Goal: Find specific page/section: Find specific page/section

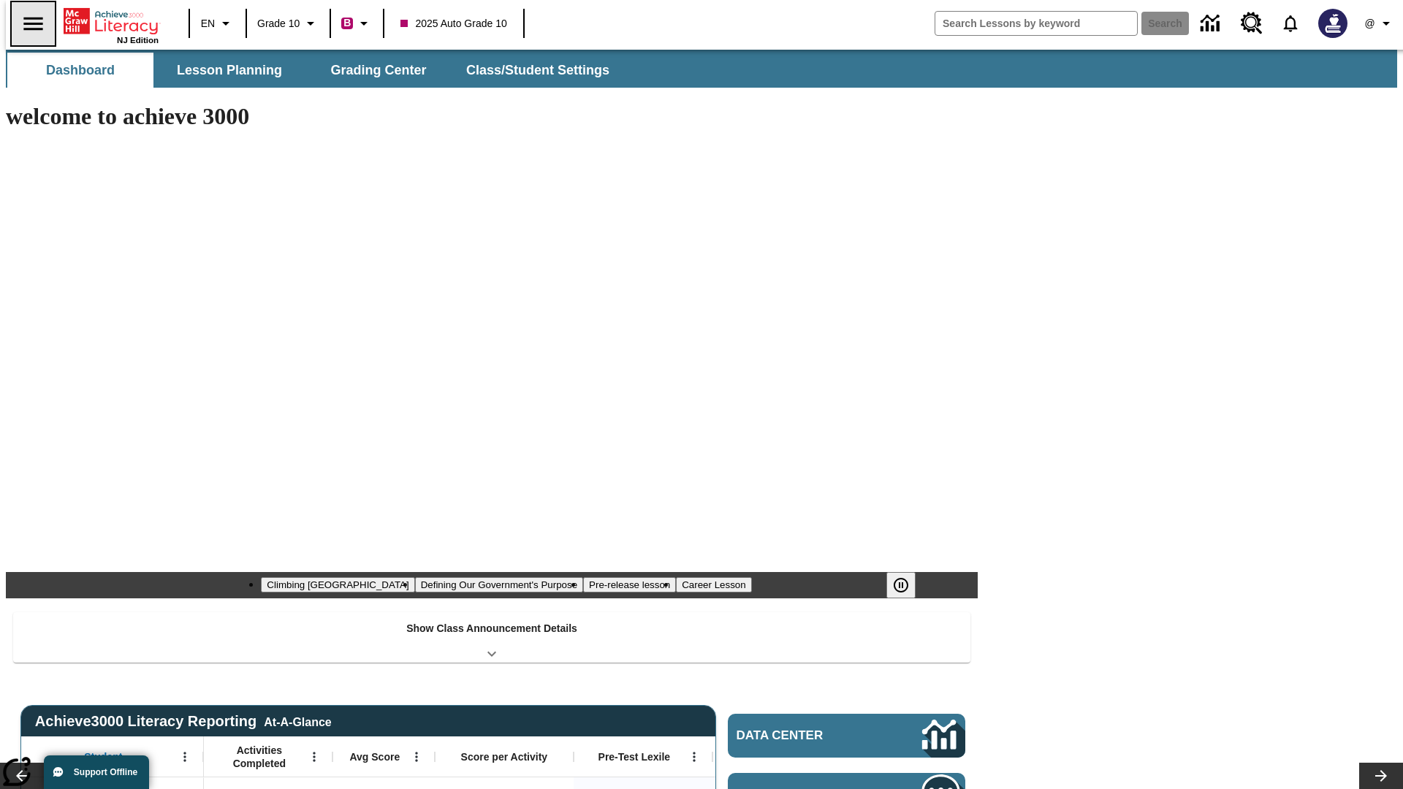
click at [27, 23] on icon "Open side menu" at bounding box center [32, 23] width 19 height 13
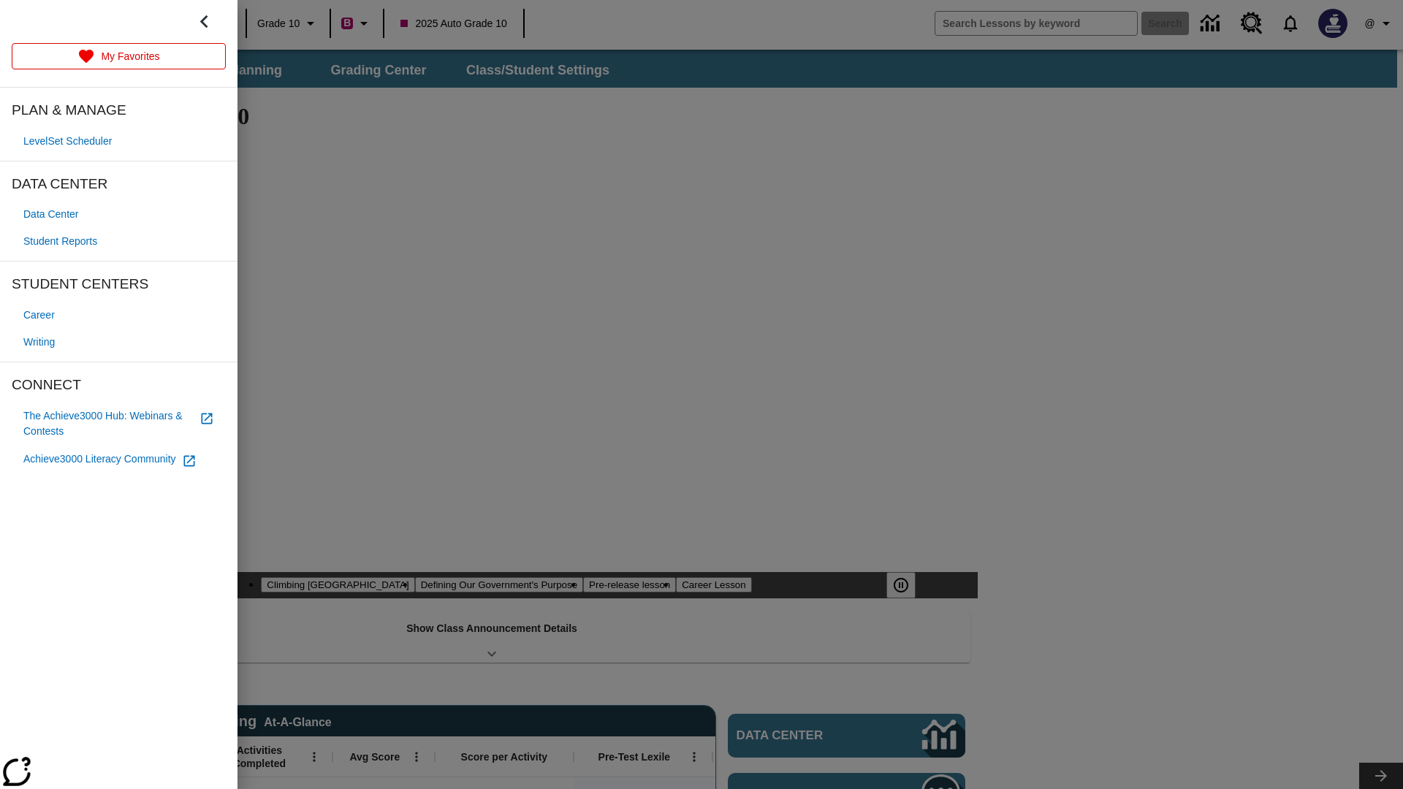
click at [63, 241] on span "Student Reports" at bounding box center [60, 241] width 74 height 15
